Goal: Transaction & Acquisition: Purchase product/service

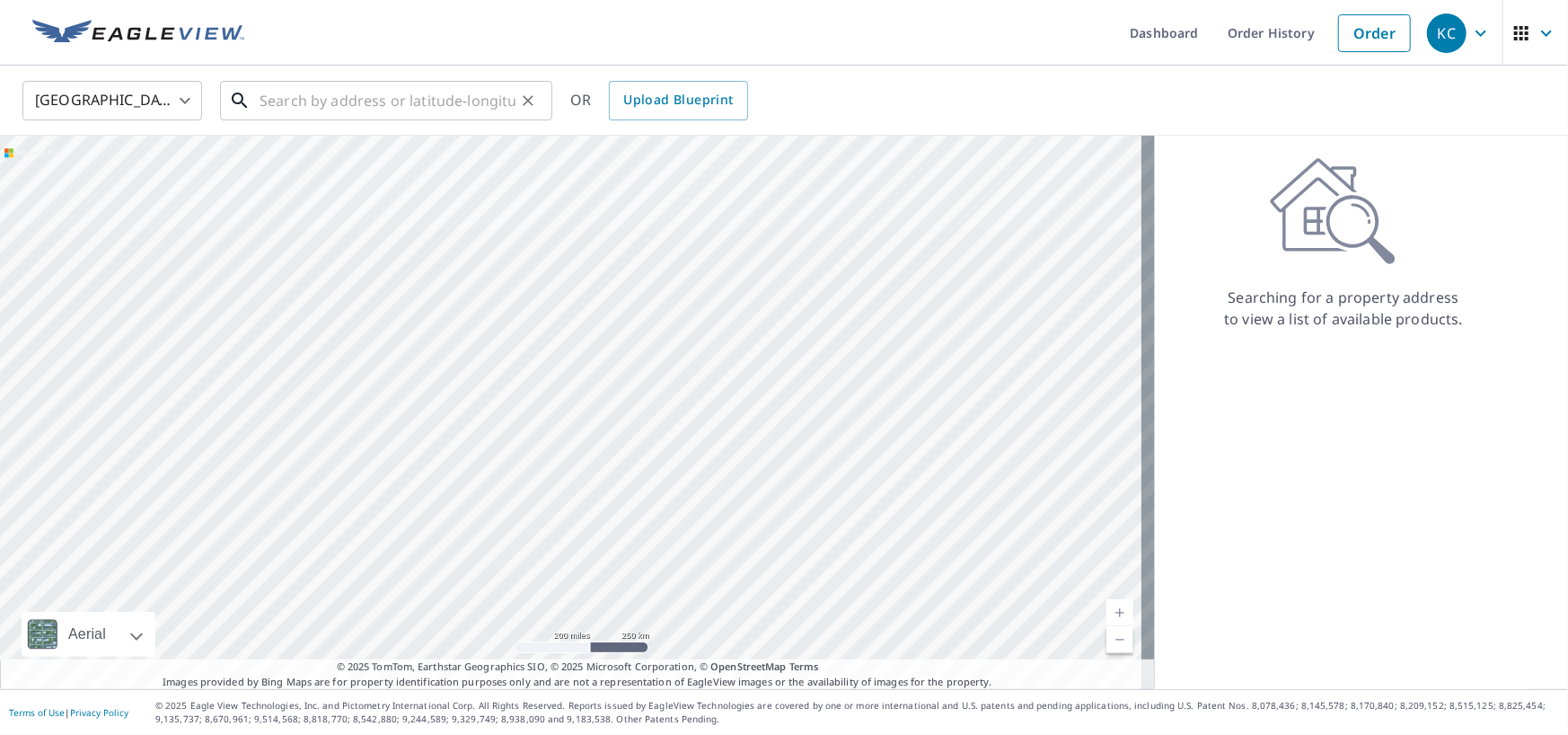
click at [320, 98] on input "text" at bounding box center [388, 100] width 256 height 50
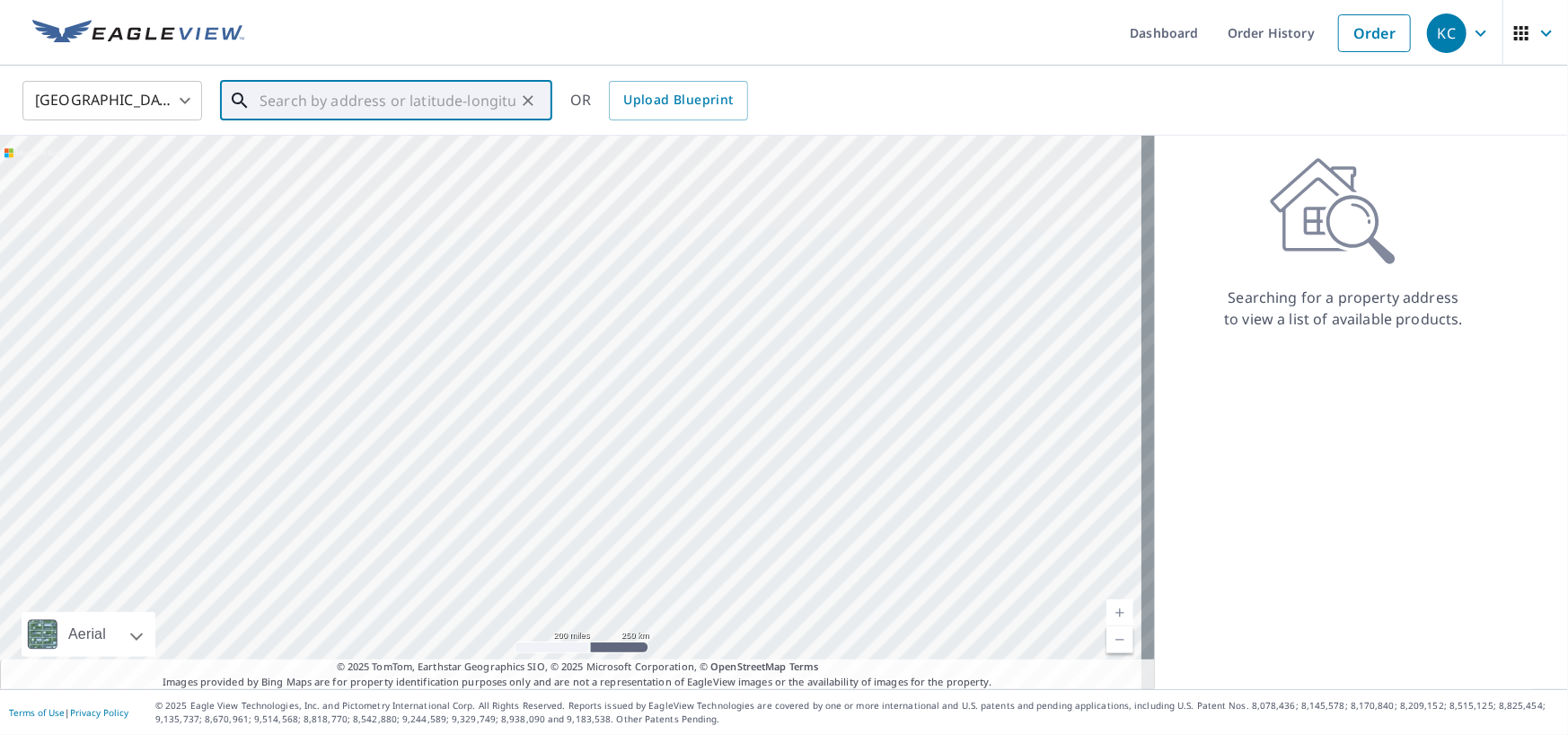
paste input "3 [PERSON_NAME] Dr"
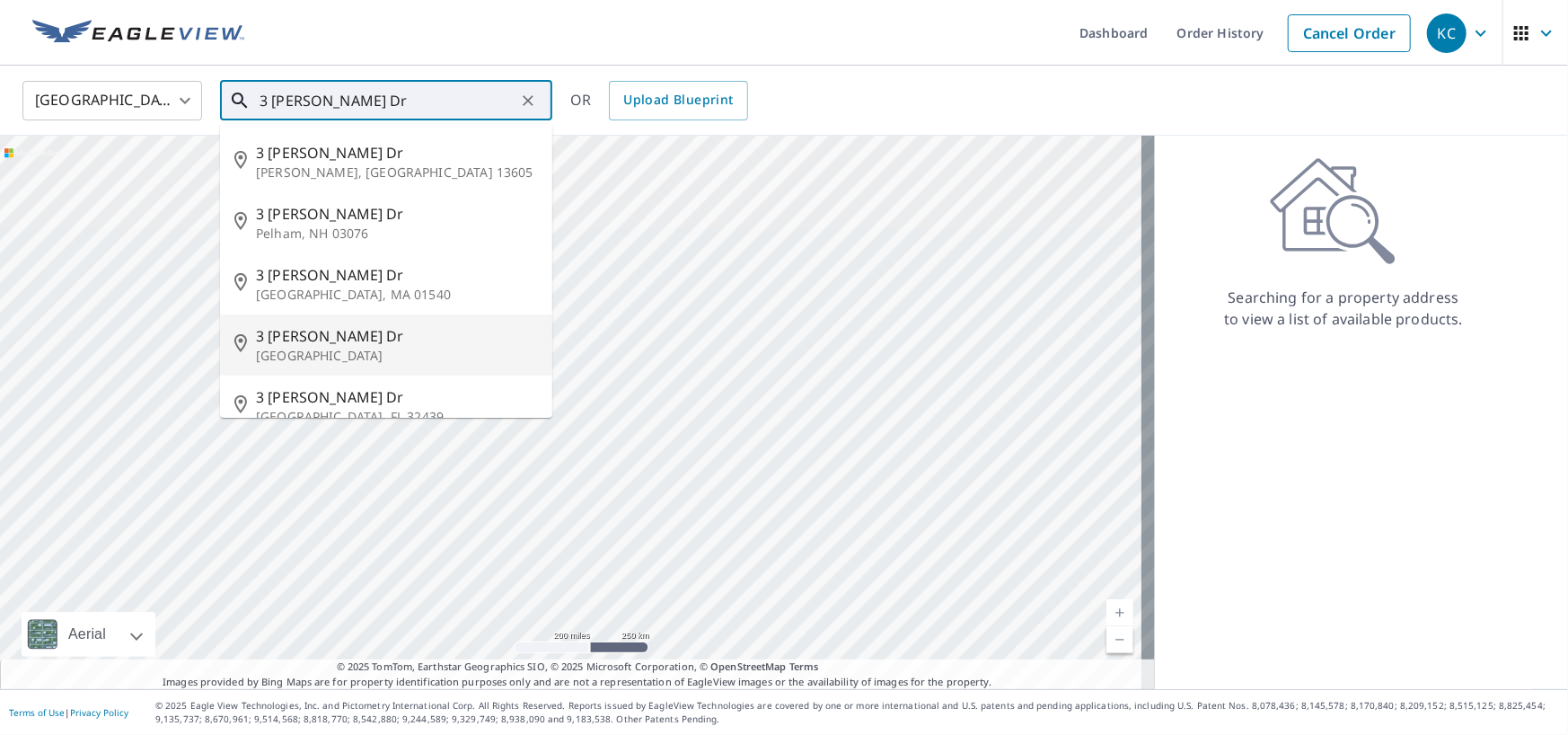
click at [359, 333] on span "3 [PERSON_NAME] Dr" at bounding box center [396, 335] width 282 height 22
type input "[STREET_ADDRESS][PERSON_NAME][PERSON_NAME]"
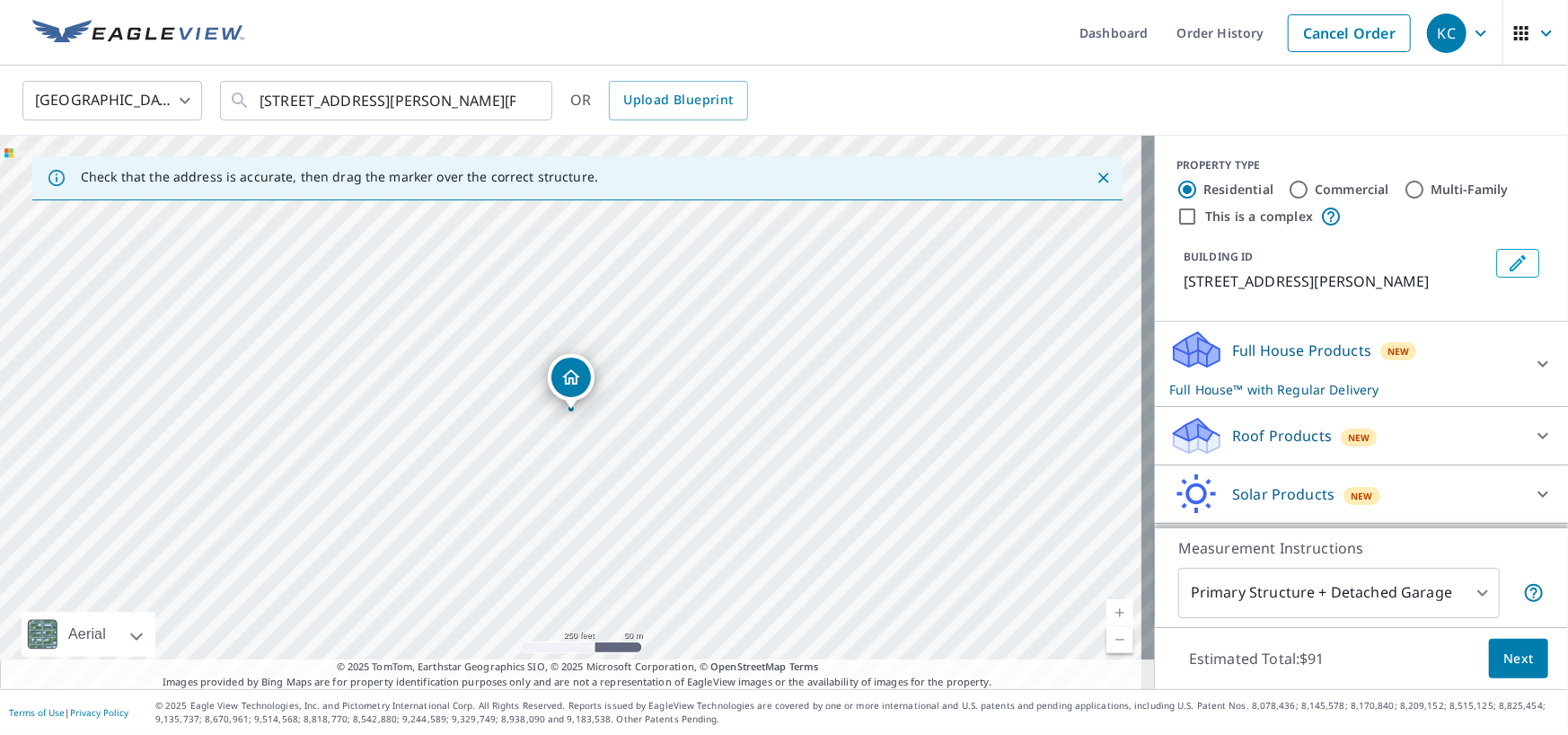
click at [1241, 441] on p "Roof Products" at bounding box center [1282, 435] width 100 height 22
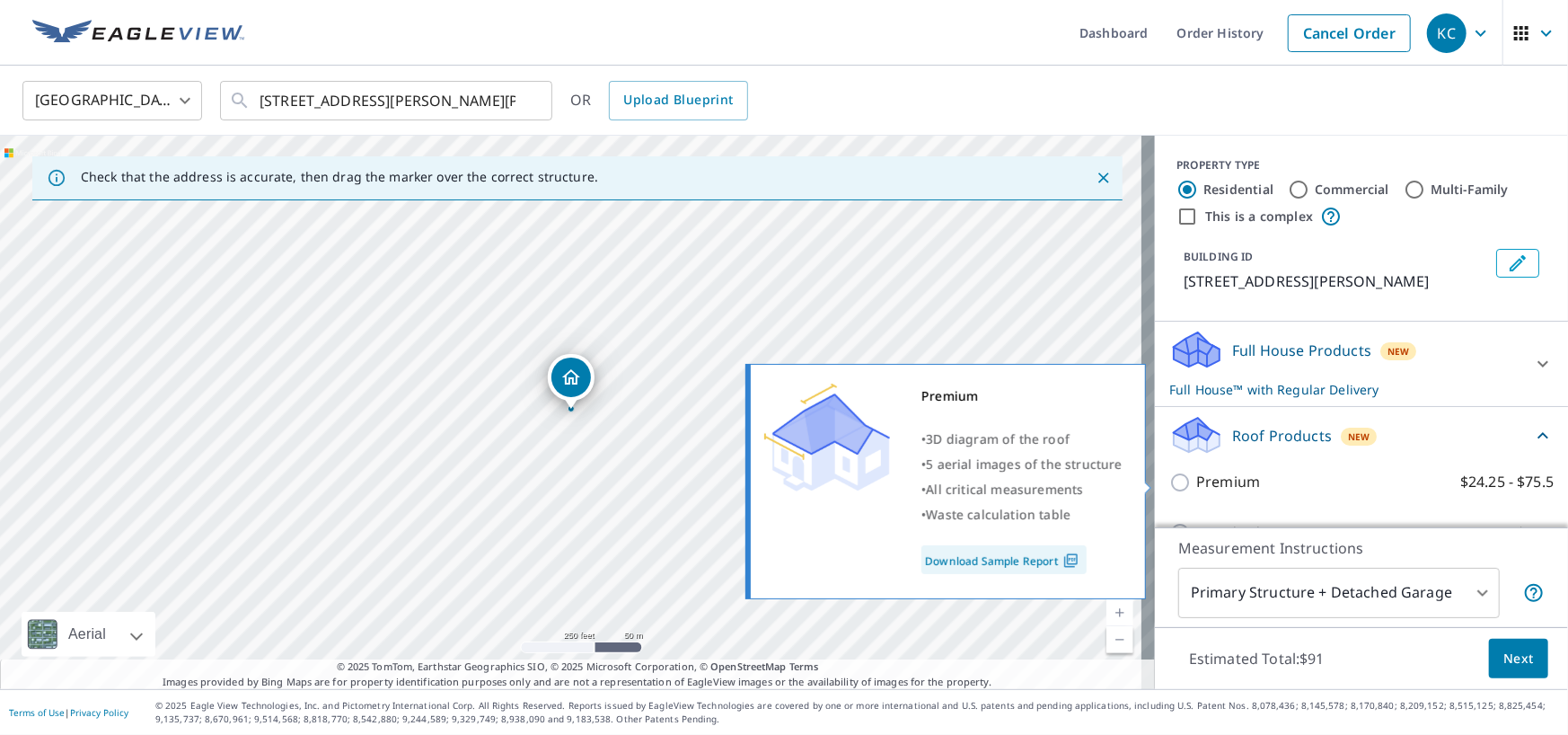
click at [1170, 476] on input "Premium $24.25 - $75.5" at bounding box center [1183, 482] width 27 height 22
checkbox input "true"
checkbox input "false"
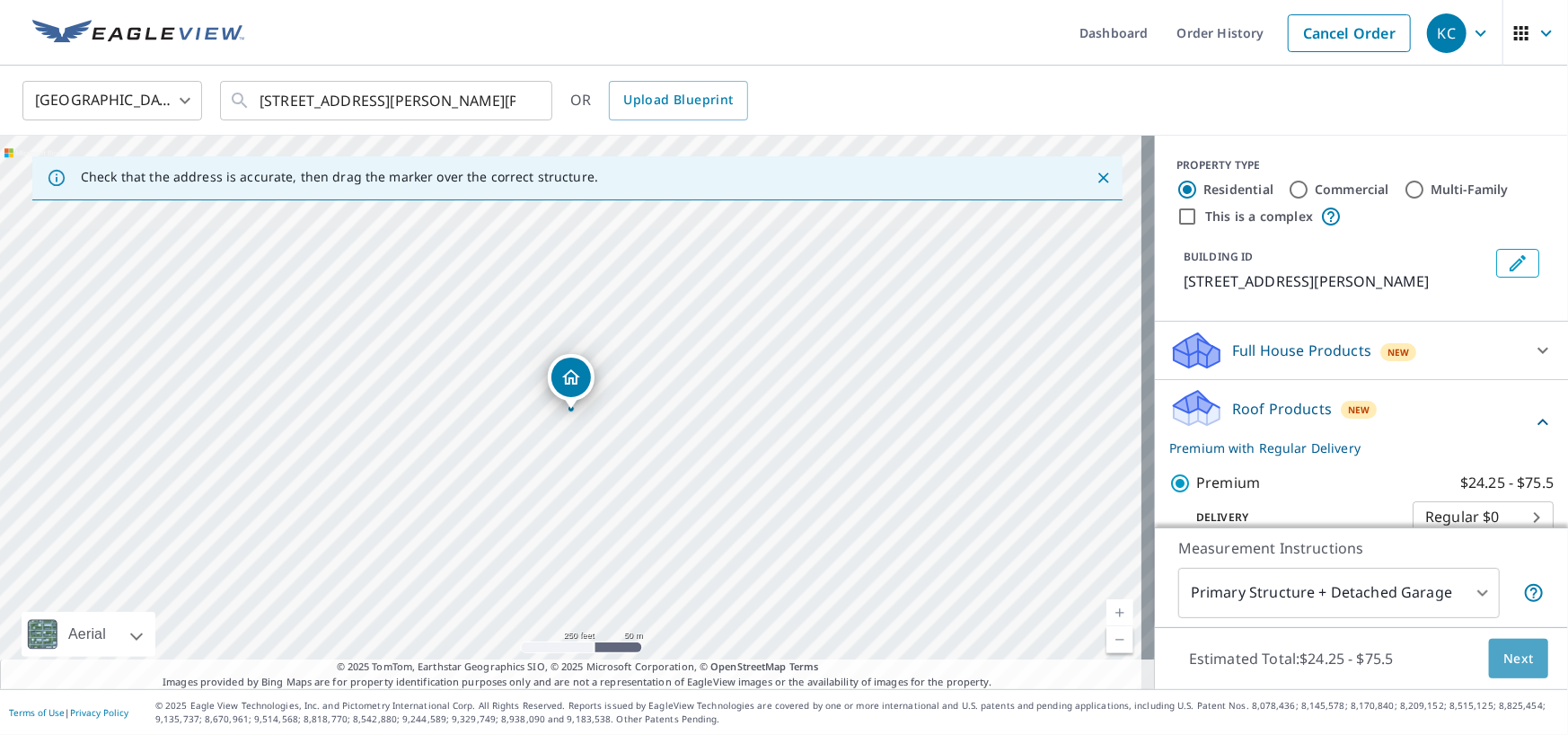
click at [1518, 666] on span "Next" at bounding box center [1519, 660] width 30 height 23
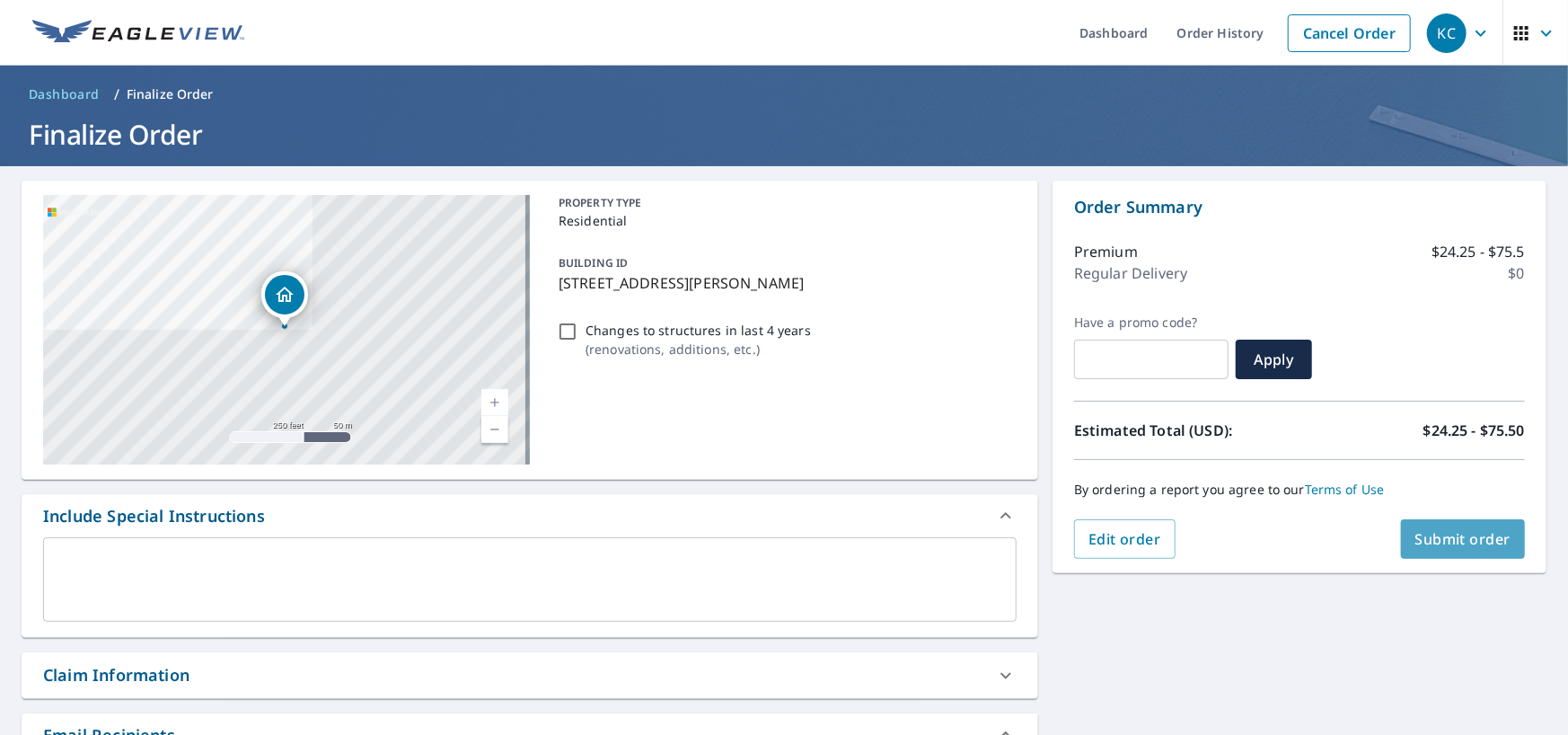
click at [1504, 539] on button "Submit order" at bounding box center [1463, 539] width 125 height 40
checkbox input "true"
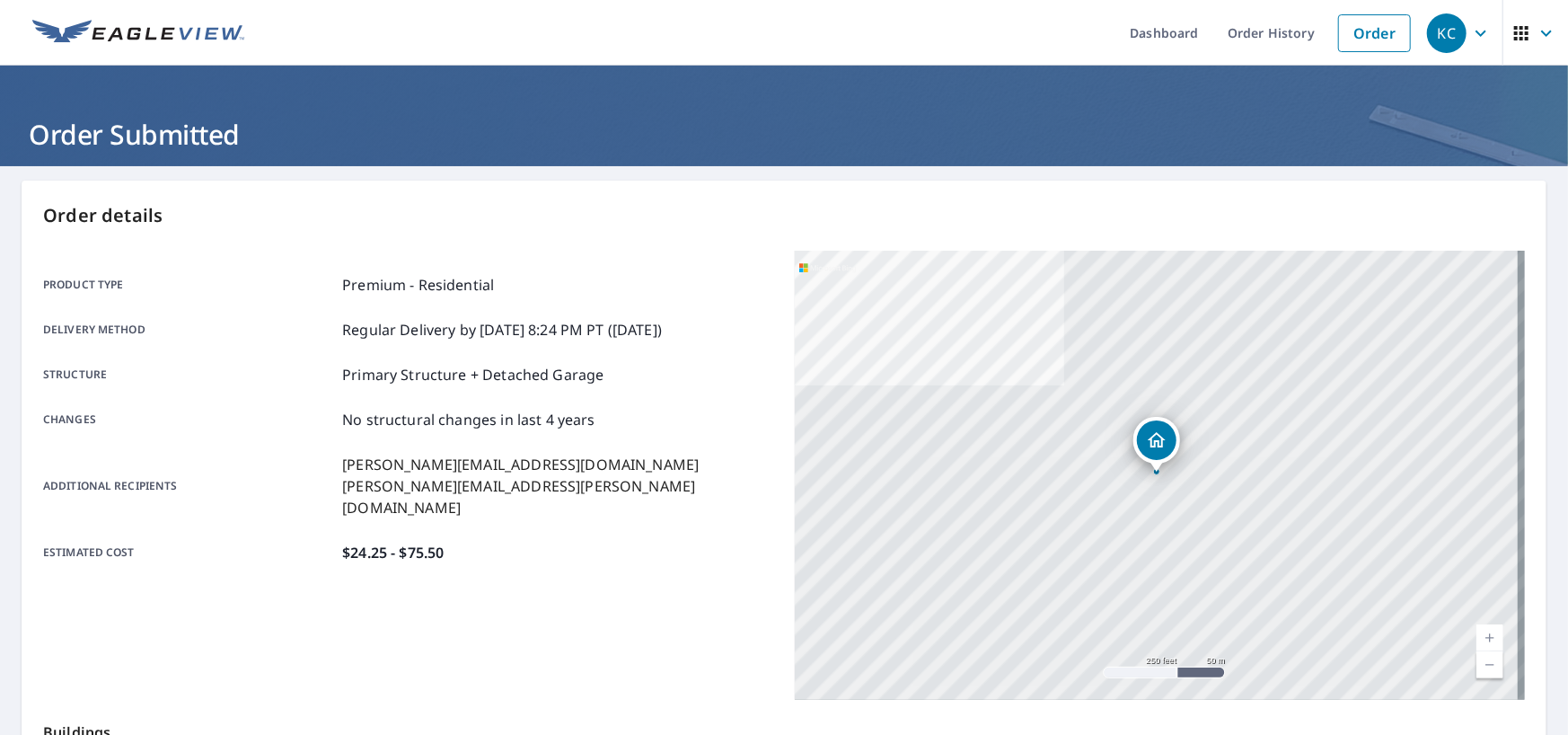
scroll to position [180, 0]
